Goal: Task Accomplishment & Management: Complete application form

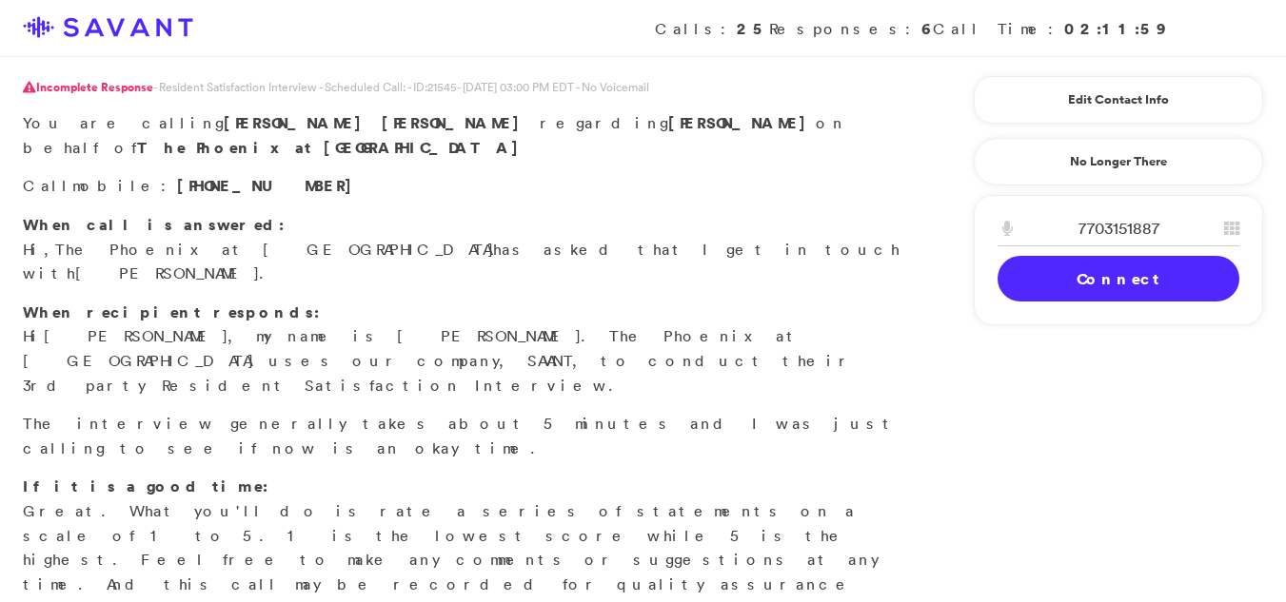
click at [1108, 278] on link "Connect" at bounding box center [1118, 279] width 242 height 46
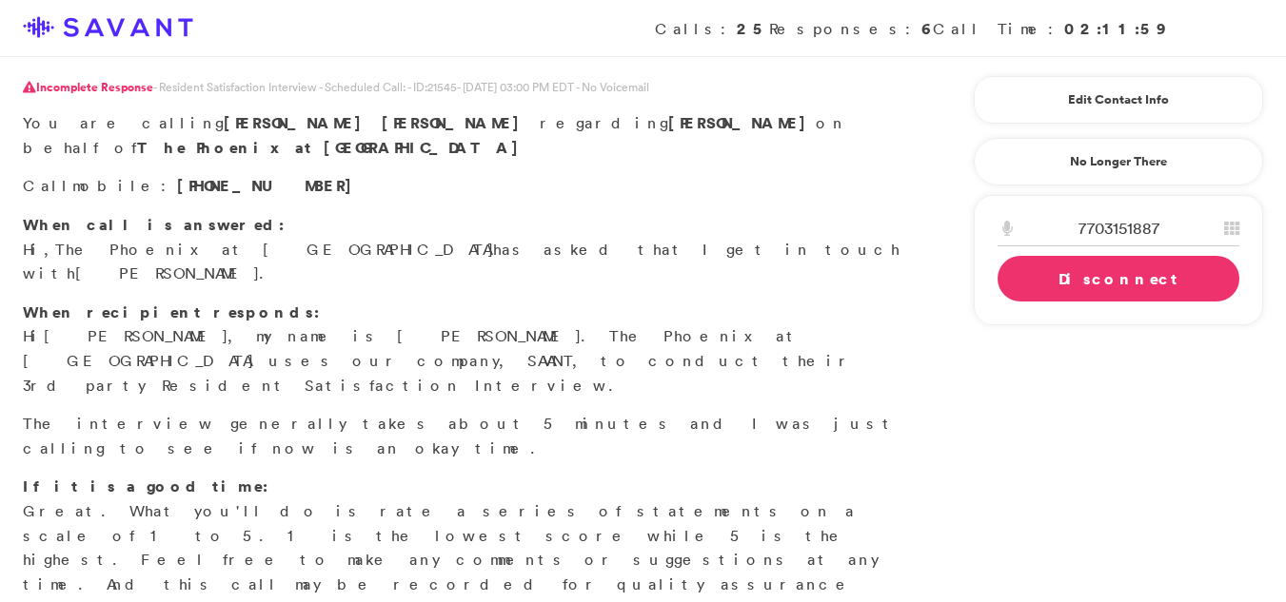
click at [1104, 275] on link "Disconnect" at bounding box center [1118, 279] width 242 height 46
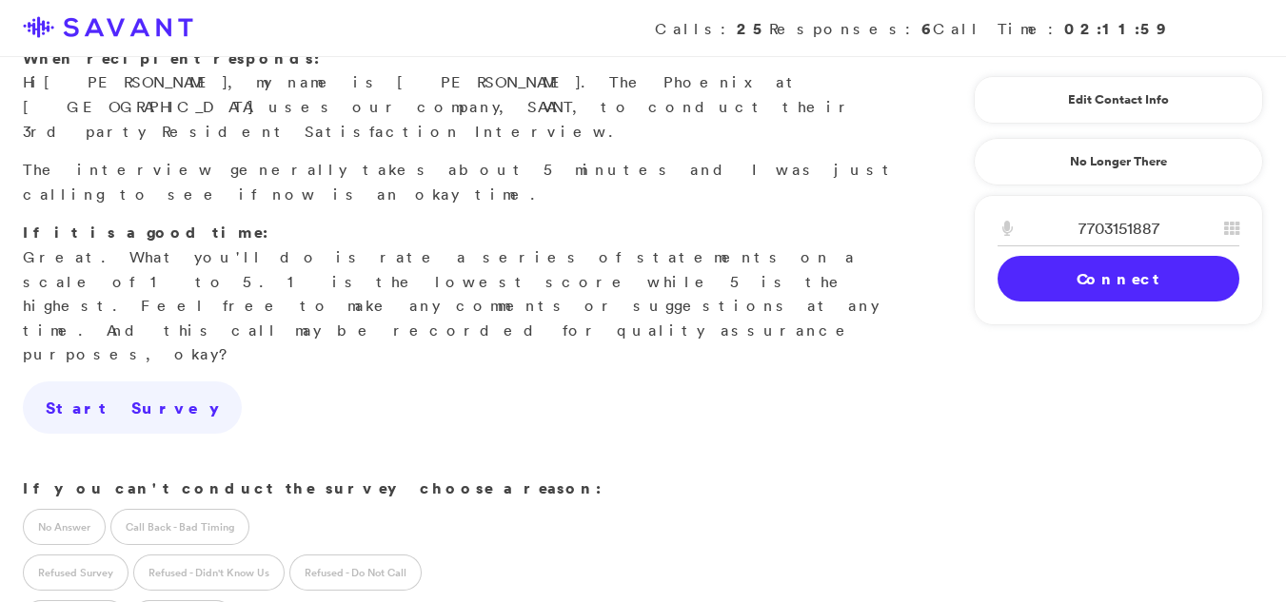
scroll to position [286, 0]
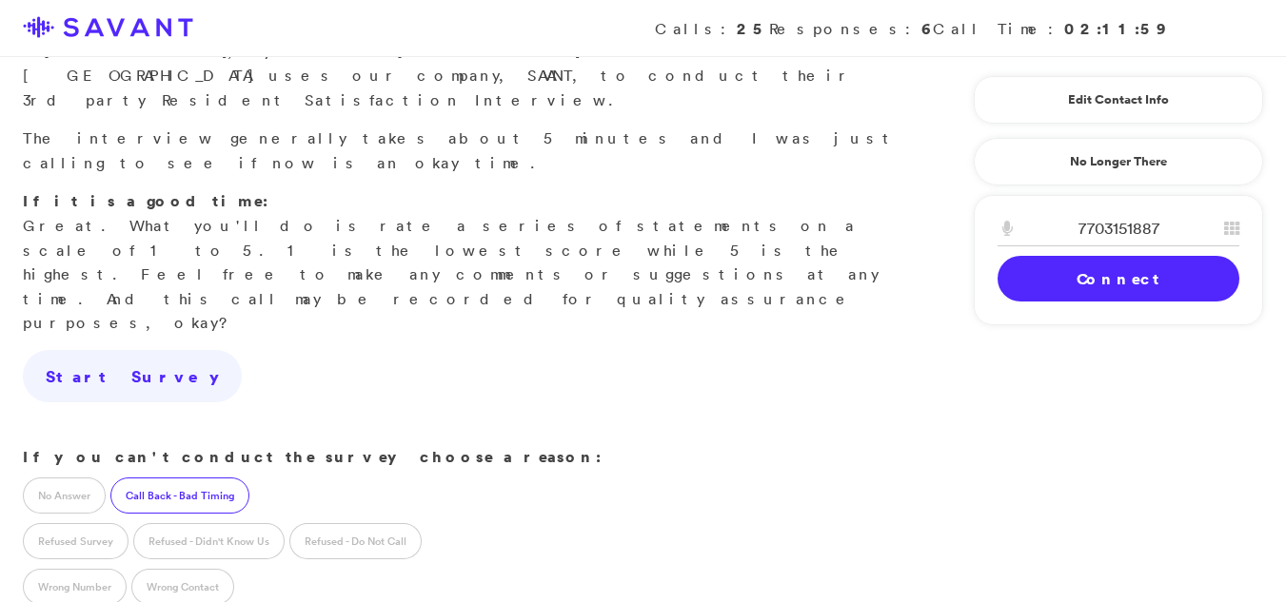
click at [139, 478] on label "Call Back - Bad Timing" at bounding box center [179, 496] width 139 height 36
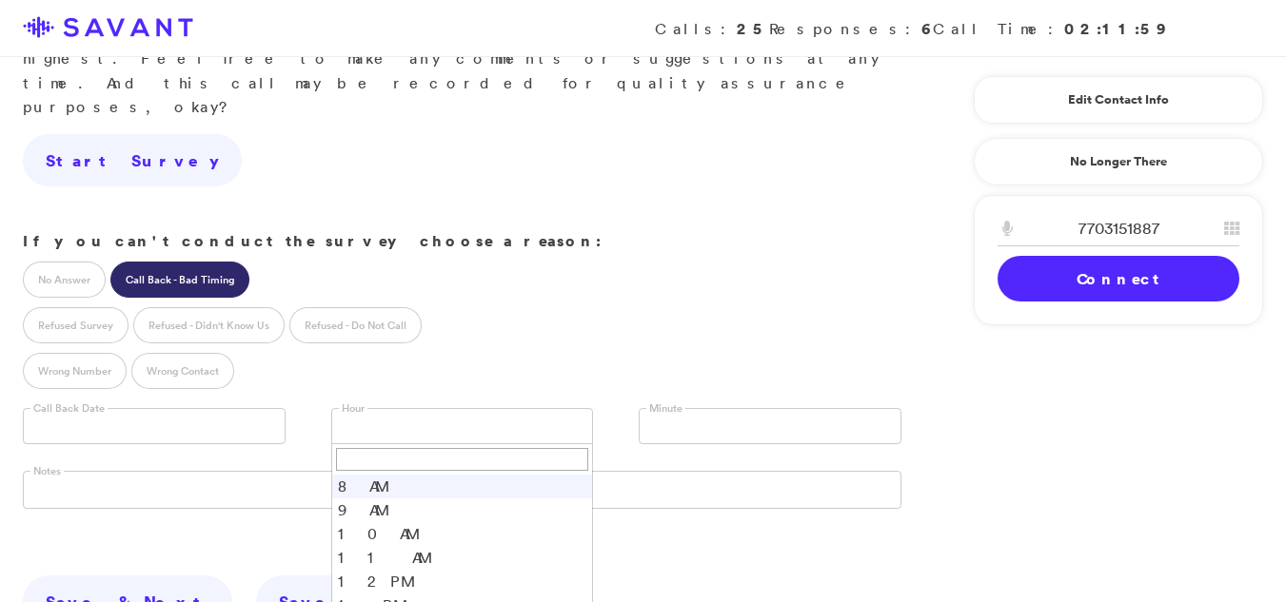
scroll to position [505, 0]
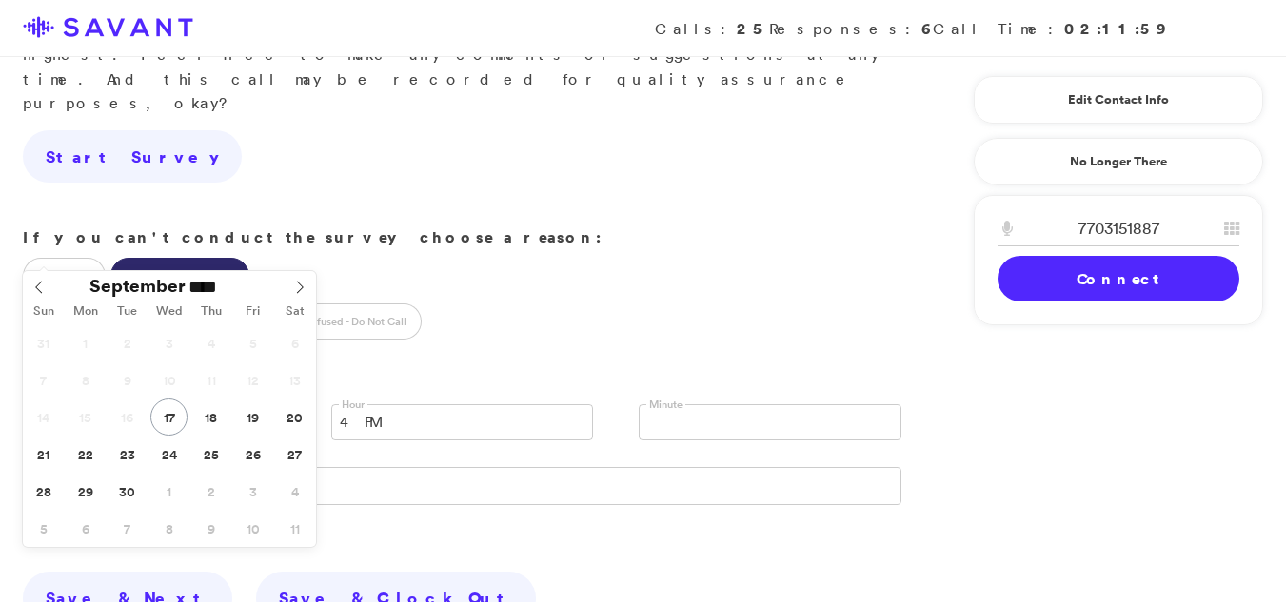
click at [189, 404] on input "text" at bounding box center [154, 422] width 263 height 36
type input "**********"
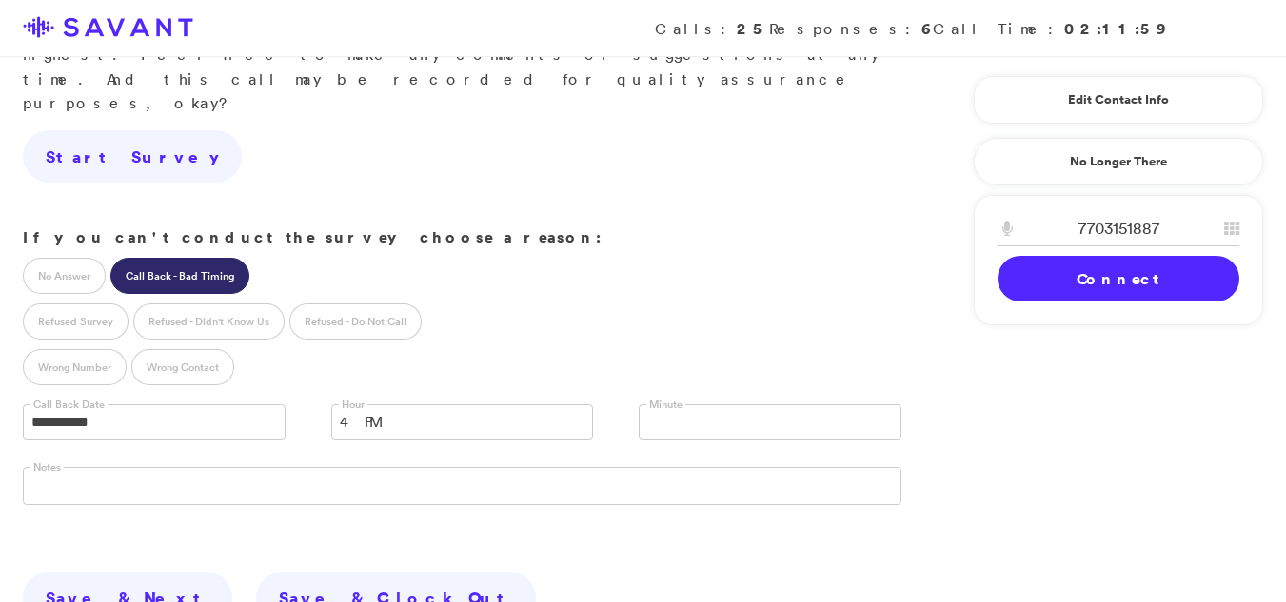
click at [793, 404] on link at bounding box center [770, 422] width 263 height 36
click at [695, 441] on li "00" at bounding box center [770, 453] width 261 height 24
click at [102, 572] on link "Save & Next" at bounding box center [127, 598] width 209 height 53
